Goal: Information Seeking & Learning: Learn about a topic

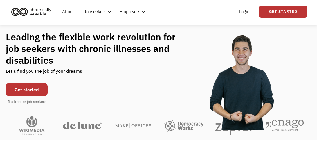
scroll to position [11, 0]
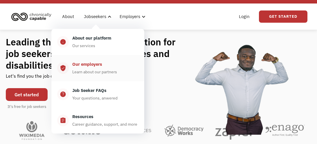
click at [90, 70] on div "Learn about our partners" at bounding box center [94, 71] width 45 height 7
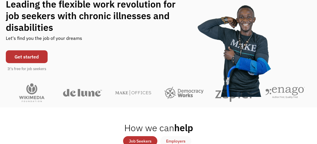
scroll to position [67, 0]
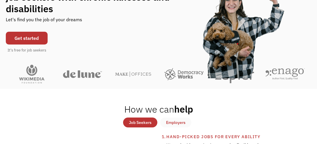
click at [20, 37] on link "Get started" at bounding box center [27, 38] width 42 height 13
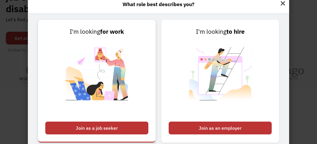
click at [97, 131] on div "Join as a job seeker" at bounding box center [96, 127] width 103 height 13
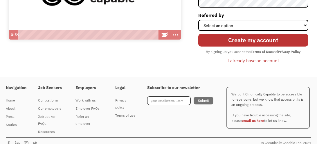
scroll to position [127, 0]
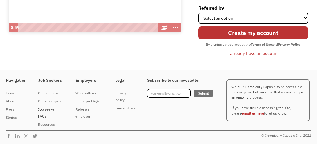
click at [43, 115] on div "Job seeker FAQs" at bounding box center [51, 113] width 26 height 14
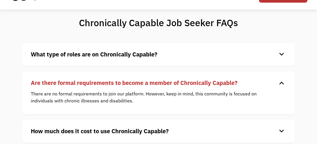
scroll to position [40, 0]
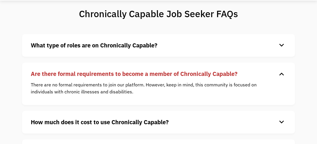
click at [282, 44] on div "keyboard_arrow_down" at bounding box center [281, 45] width 9 height 9
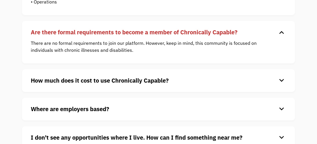
scroll to position [229, 0]
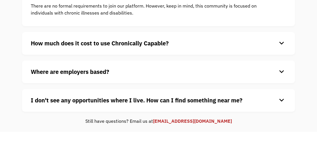
click at [282, 42] on div "keyboard_arrow_down" at bounding box center [281, 43] width 9 height 9
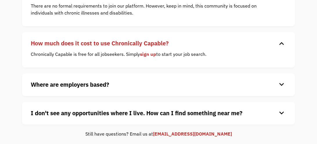
click at [283, 84] on div "keyboard_arrow_down" at bounding box center [281, 84] width 9 height 9
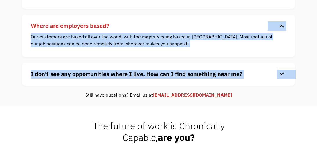
scroll to position [291, 0]
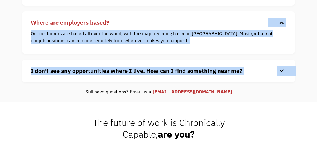
drag, startPoint x: 317, startPoint y: 70, endPoint x: 317, endPoint y: 83, distance: 13.7
click at [282, 71] on div "keyboard_arrow_down" at bounding box center [281, 71] width 9 height 9
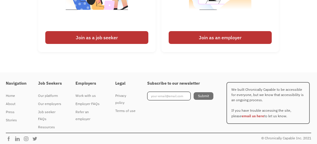
scroll to position [532, 0]
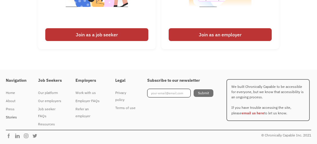
click at [10, 117] on div "Stories" at bounding box center [16, 117] width 21 height 7
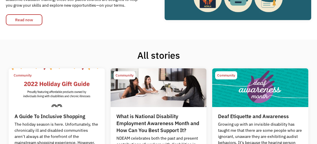
scroll to position [119, 0]
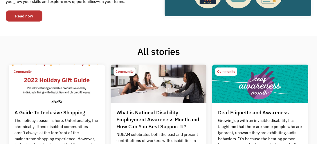
click at [26, 17] on link "Read now" at bounding box center [24, 15] width 37 height 11
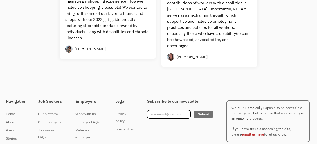
scroll to position [608, 0]
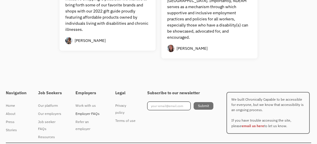
click at [93, 110] on div "Employer FAQs" at bounding box center [90, 113] width 28 height 7
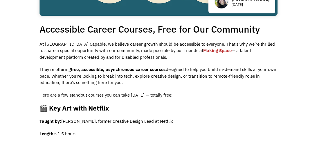
scroll to position [0, 0]
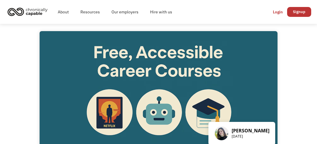
click at [33, 13] on img "home" at bounding box center [28, 11] width 44 height 13
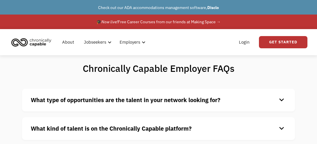
click at [281, 99] on div "keyboard_arrow_down" at bounding box center [281, 100] width 9 height 9
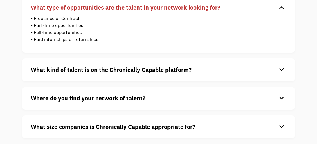
scroll to position [111, 0]
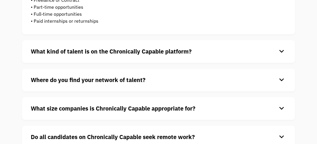
click at [282, 52] on div "keyboard_arrow_down" at bounding box center [281, 51] width 9 height 9
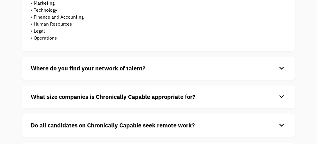
scroll to position [243, 0]
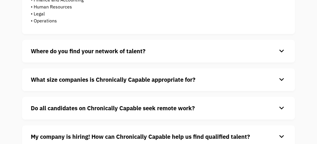
click at [282, 51] on div "keyboard_arrow_down" at bounding box center [281, 51] width 9 height 9
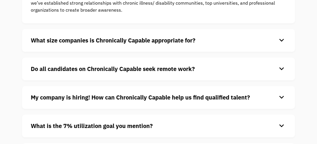
scroll to position [310, 0]
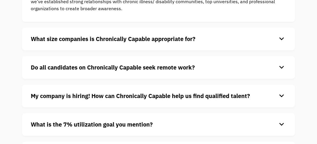
click at [281, 39] on div "keyboard_arrow_down" at bounding box center [281, 39] width 9 height 9
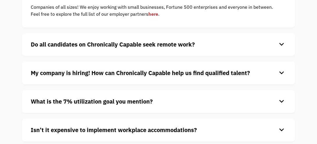
scroll to position [369, 0]
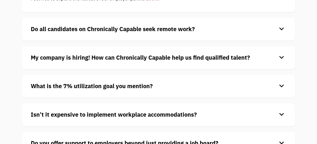
click at [281, 30] on div "keyboard_arrow_down" at bounding box center [281, 29] width 9 height 9
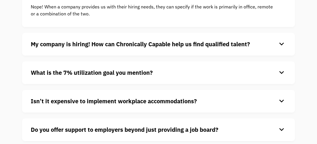
scroll to position [419, 0]
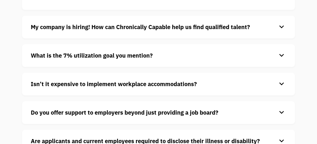
click at [282, 26] on div "keyboard_arrow_down" at bounding box center [281, 27] width 9 height 9
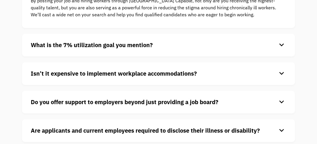
scroll to position [472, 0]
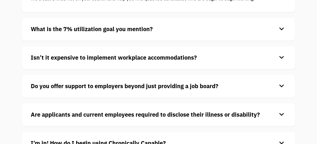
click at [282, 29] on div "keyboard_arrow_down" at bounding box center [281, 29] width 9 height 9
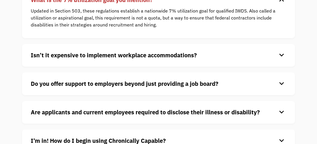
scroll to position [511, 0]
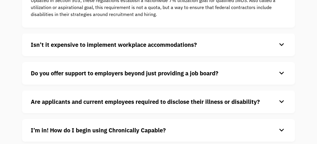
click at [282, 44] on div "keyboard_arrow_down" at bounding box center [281, 44] width 9 height 9
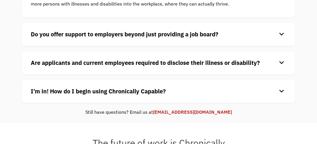
scroll to position [586, 0]
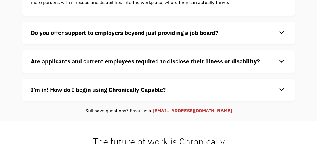
click at [281, 33] on div "keyboard_arrow_down" at bounding box center [281, 32] width 9 height 9
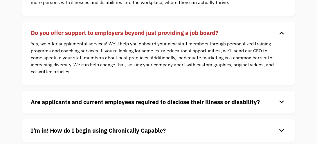
click at [283, 102] on div "keyboard_arrow_down" at bounding box center [281, 102] width 9 height 9
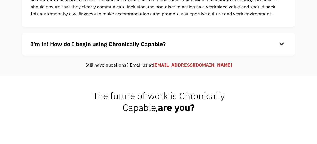
scroll to position [707, 0]
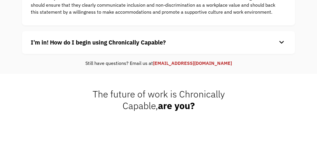
click at [281, 43] on div "keyboard_arrow_down" at bounding box center [281, 42] width 9 height 9
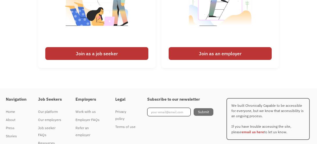
scroll to position [919, 0]
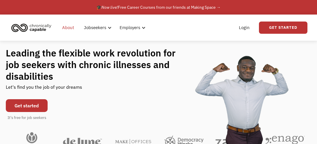
click at [69, 28] on link "About" at bounding box center [68, 27] width 19 height 19
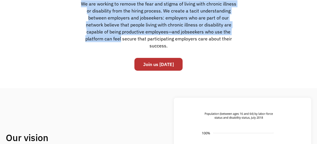
scroll to position [169, 0]
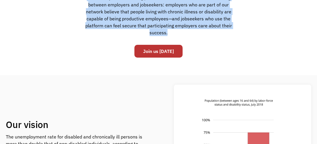
drag, startPoint x: 317, startPoint y: 9, endPoint x: 317, endPoint y: 33, distance: 23.8
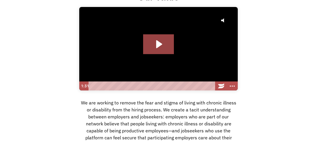
scroll to position [53, 0]
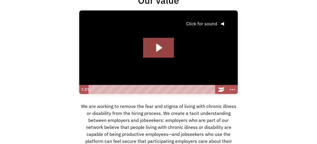
click at [223, 26] on icon "@keyframes VOLUME_SMALL_WAVE_FLASH { 0% { opacity: 0; } 33% { opacity: 1; } 66%…" at bounding box center [224, 24] width 15 height 15
